Goal: Task Accomplishment & Management: Manage account settings

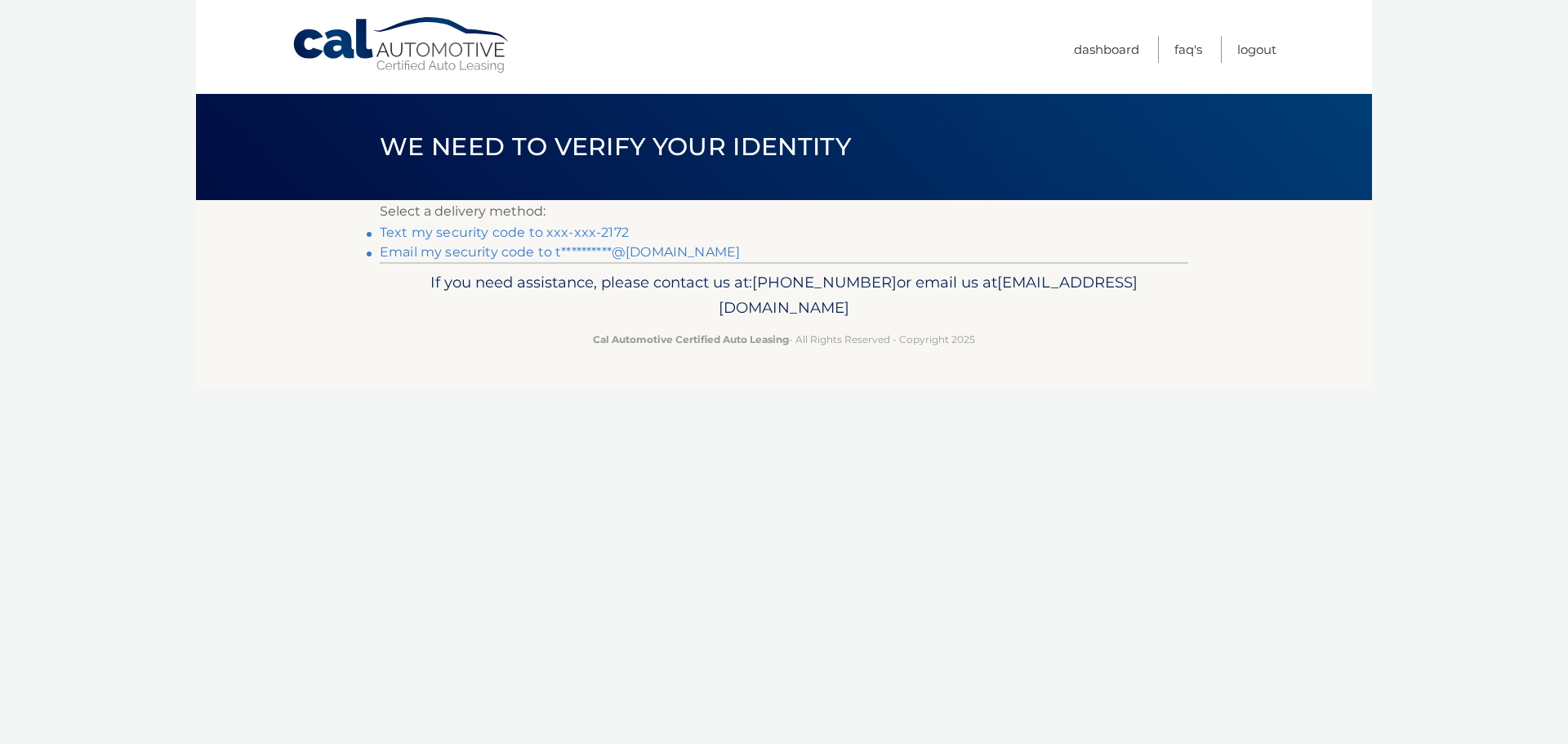
click at [557, 231] on link "Text my security code to xxx-xxx-2172" at bounding box center [504, 233] width 249 height 15
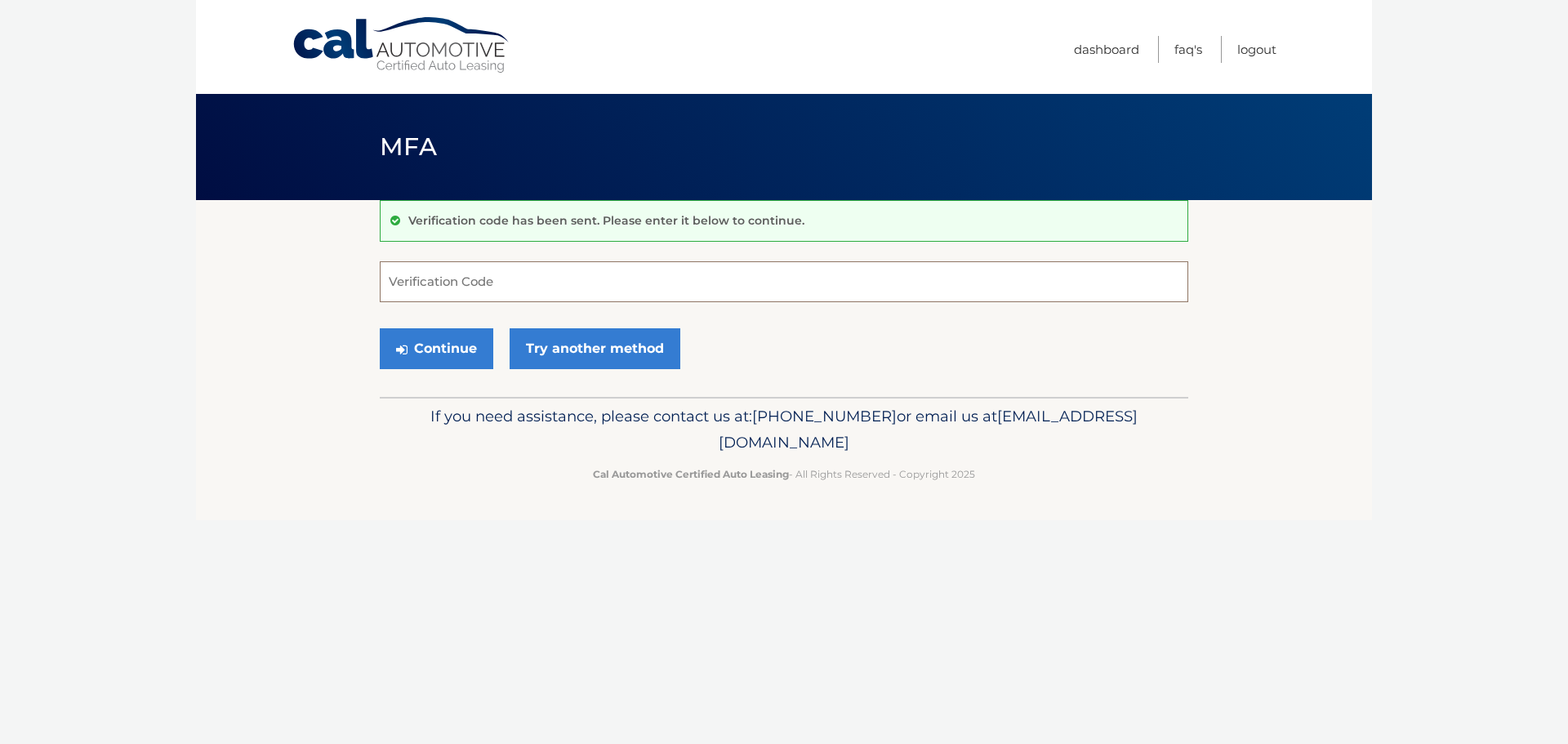
click at [500, 290] on input "Verification Code" at bounding box center [783, 282] width 808 height 41
type input "663454"
click at [412, 342] on button "Continue" at bounding box center [436, 349] width 113 height 41
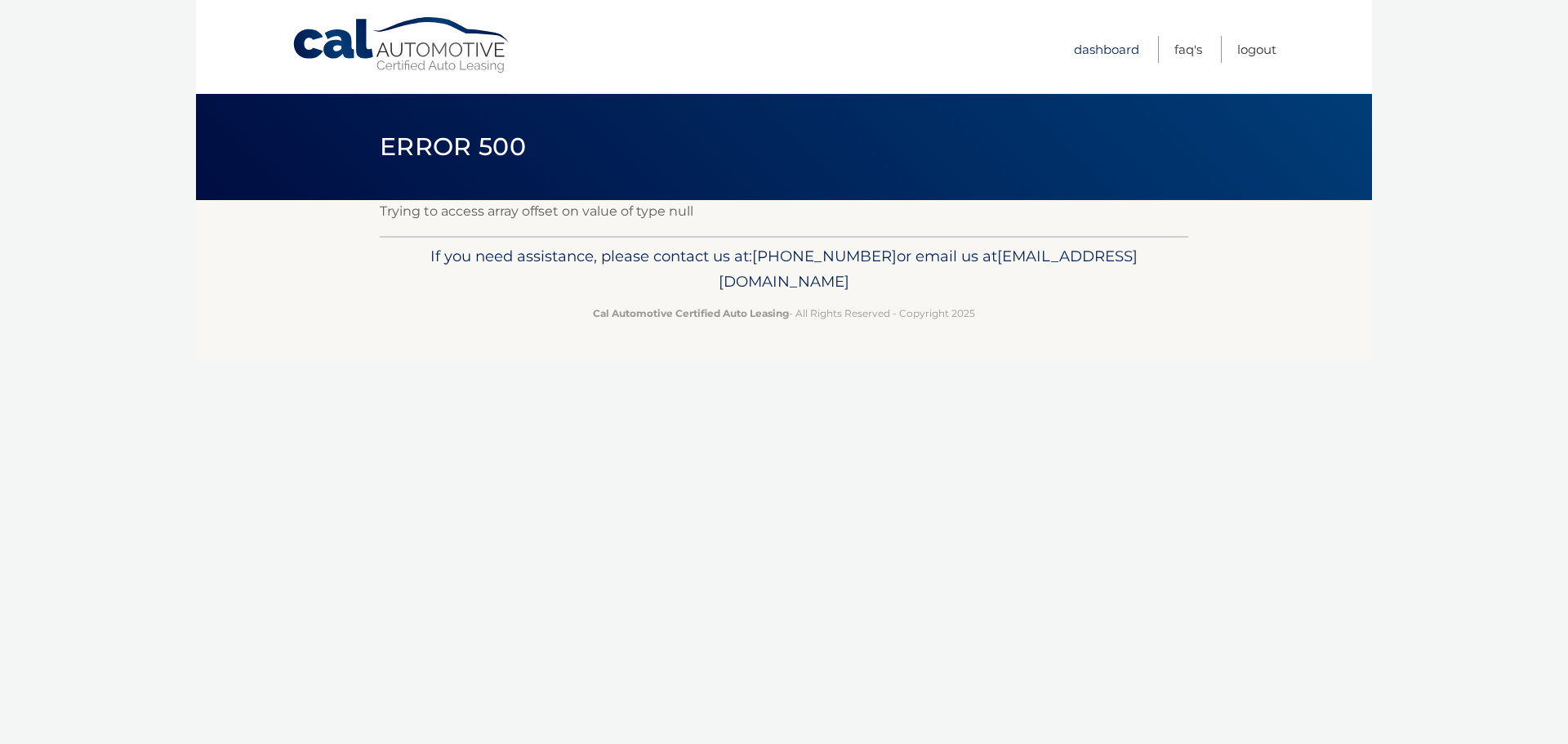
click at [1102, 44] on link "Dashboard" at bounding box center [1107, 49] width 65 height 27
click at [1255, 46] on link "Logout" at bounding box center [1257, 49] width 40 height 27
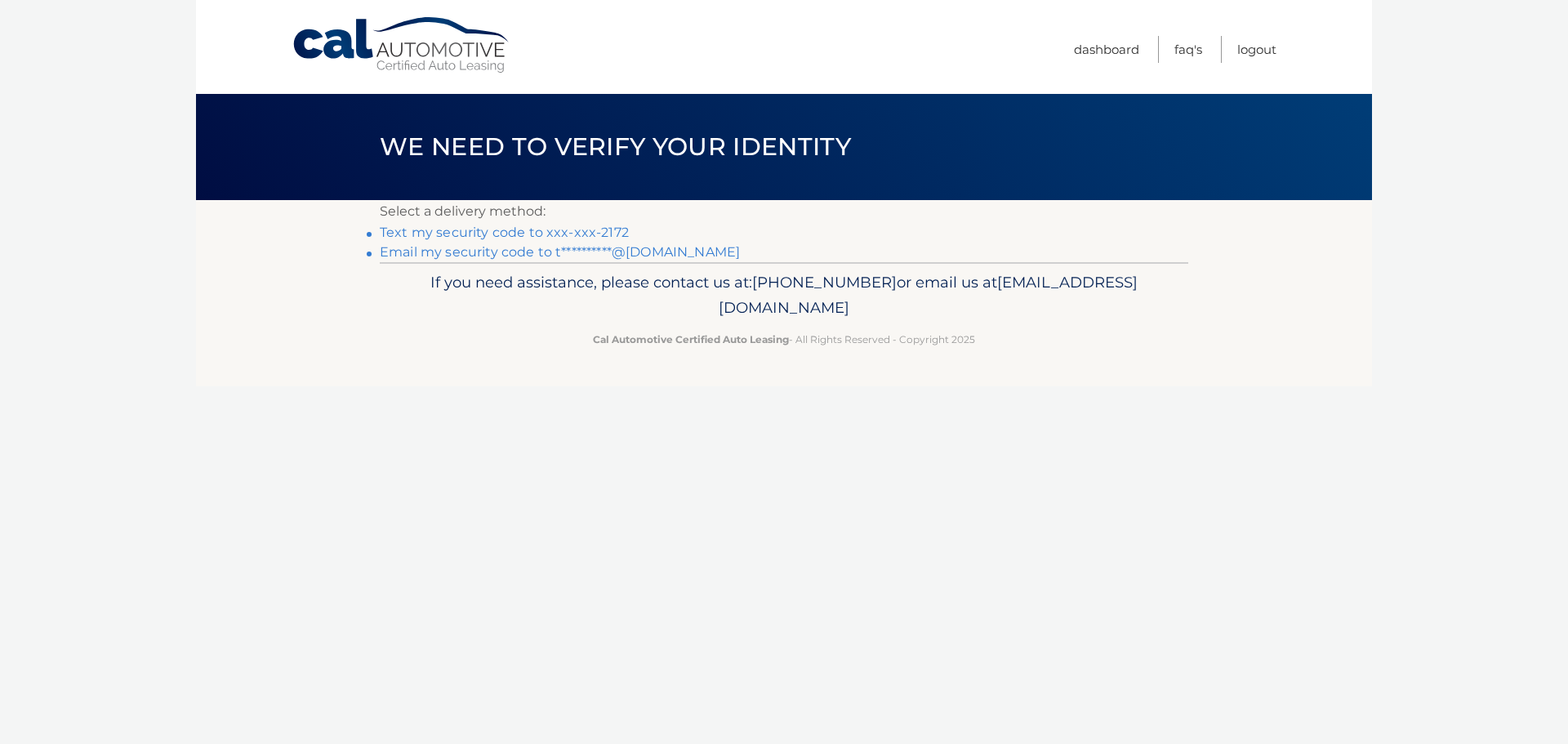
click at [534, 228] on link "Text my security code to xxx-xxx-2172" at bounding box center [504, 233] width 249 height 15
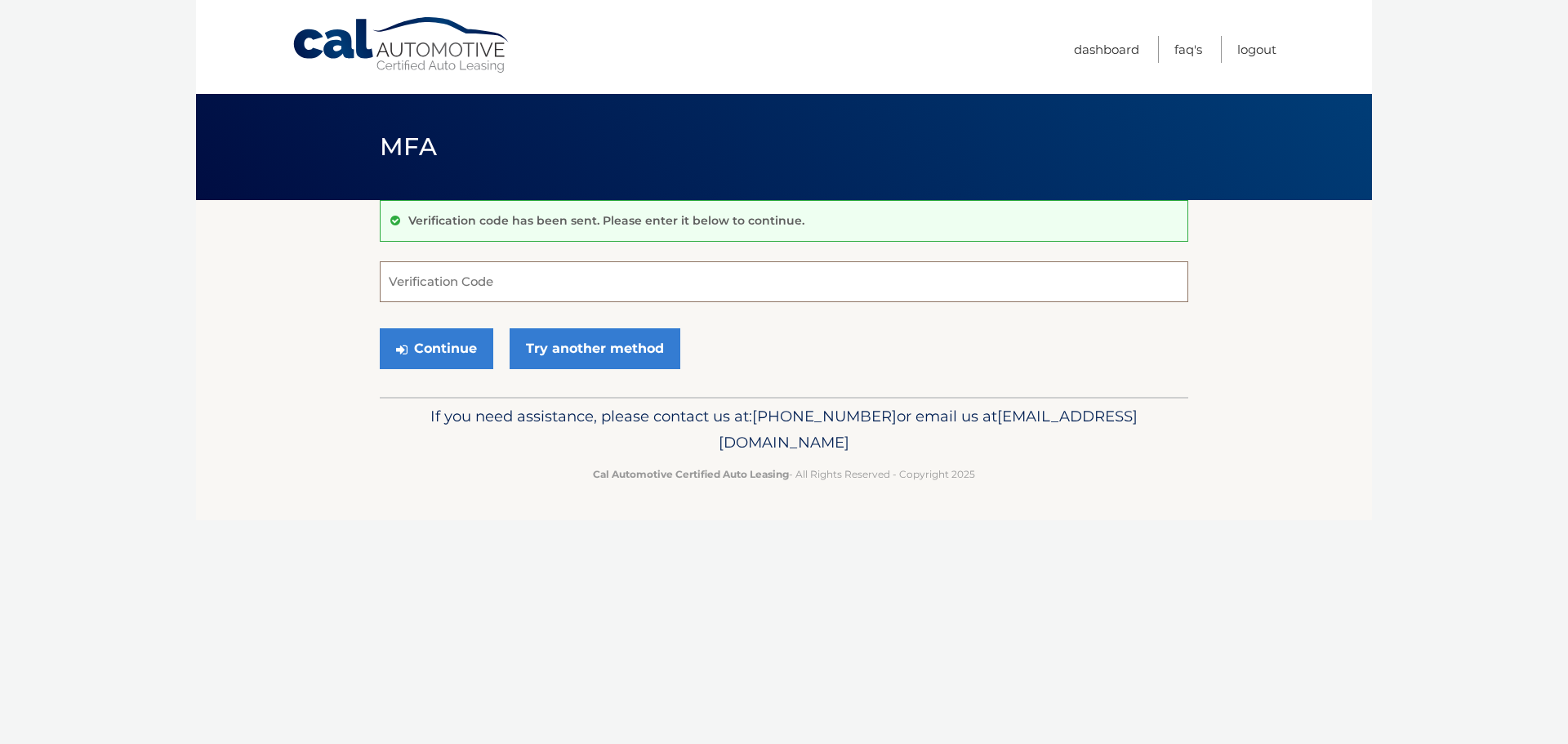
click at [547, 277] on input "Verification Code" at bounding box center [783, 282] width 808 height 41
type input "292000"
click at [429, 354] on button "Continue" at bounding box center [436, 349] width 113 height 41
